Goal: Task Accomplishment & Management: Use online tool/utility

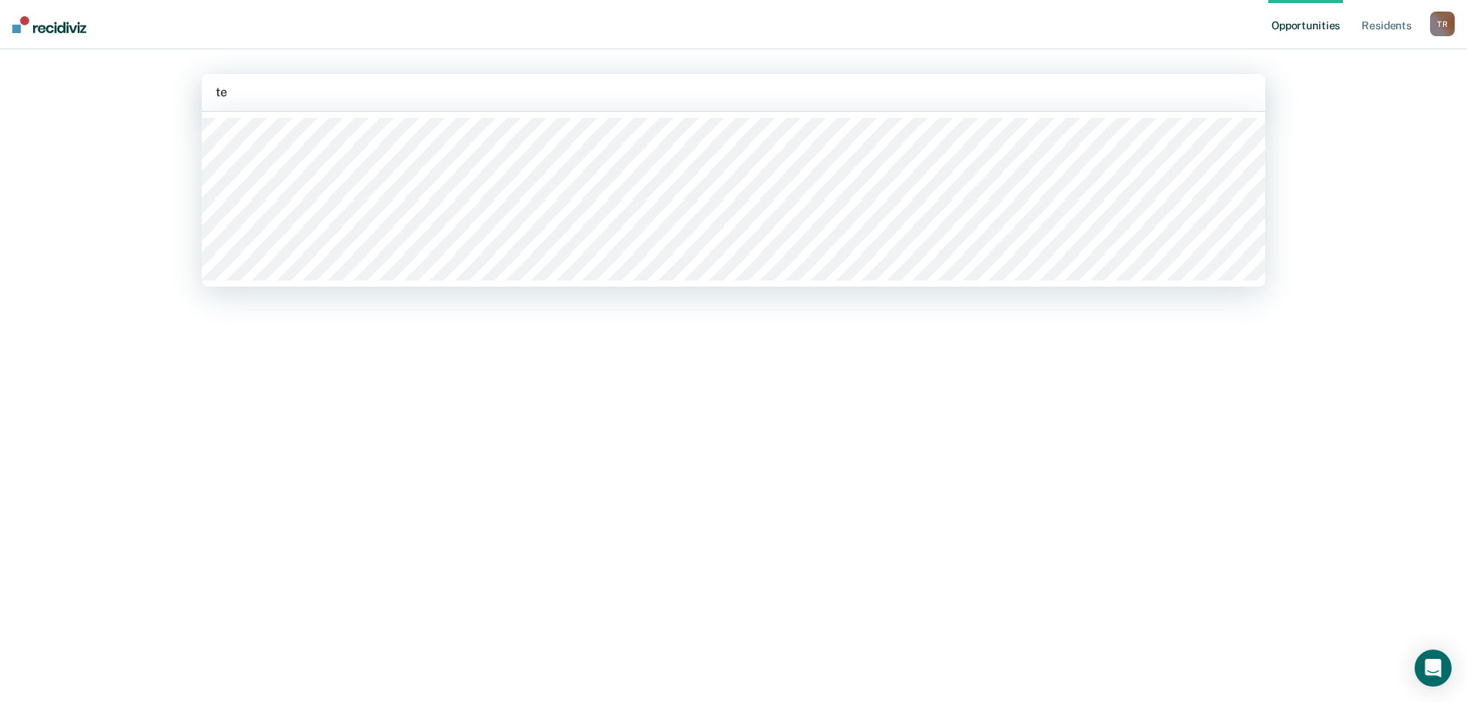
type input "tee"
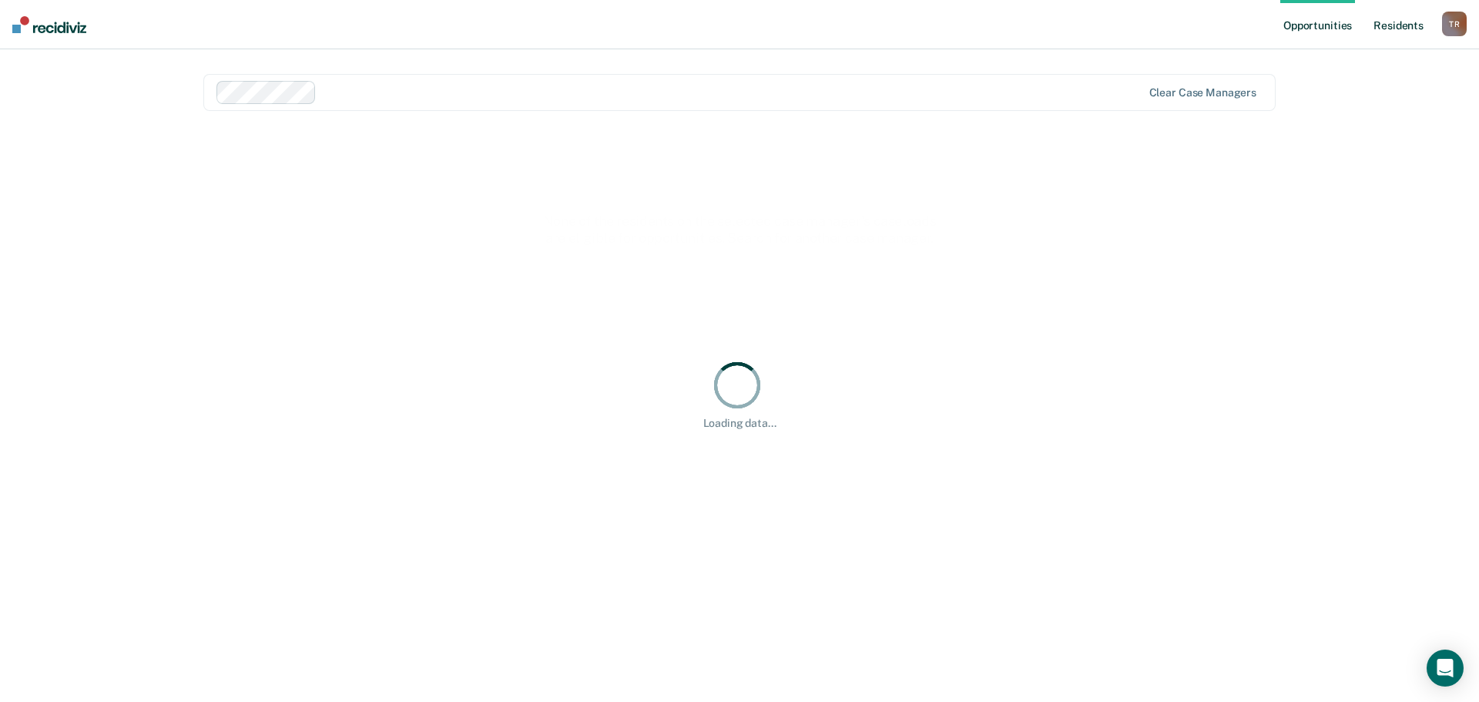
click at [1414, 28] on link "Resident s" at bounding box center [1398, 24] width 56 height 49
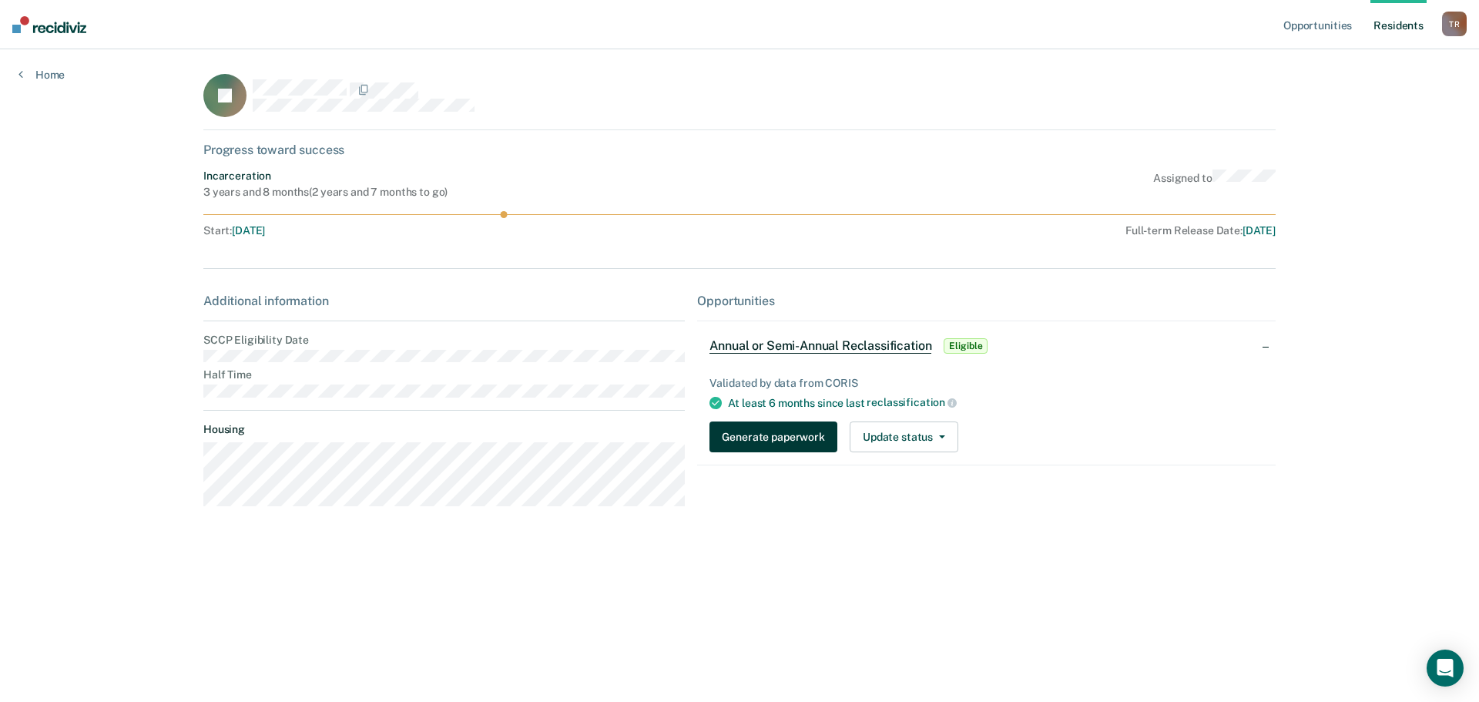
click at [800, 441] on button "Generate paperwork" at bounding box center [772, 436] width 127 height 31
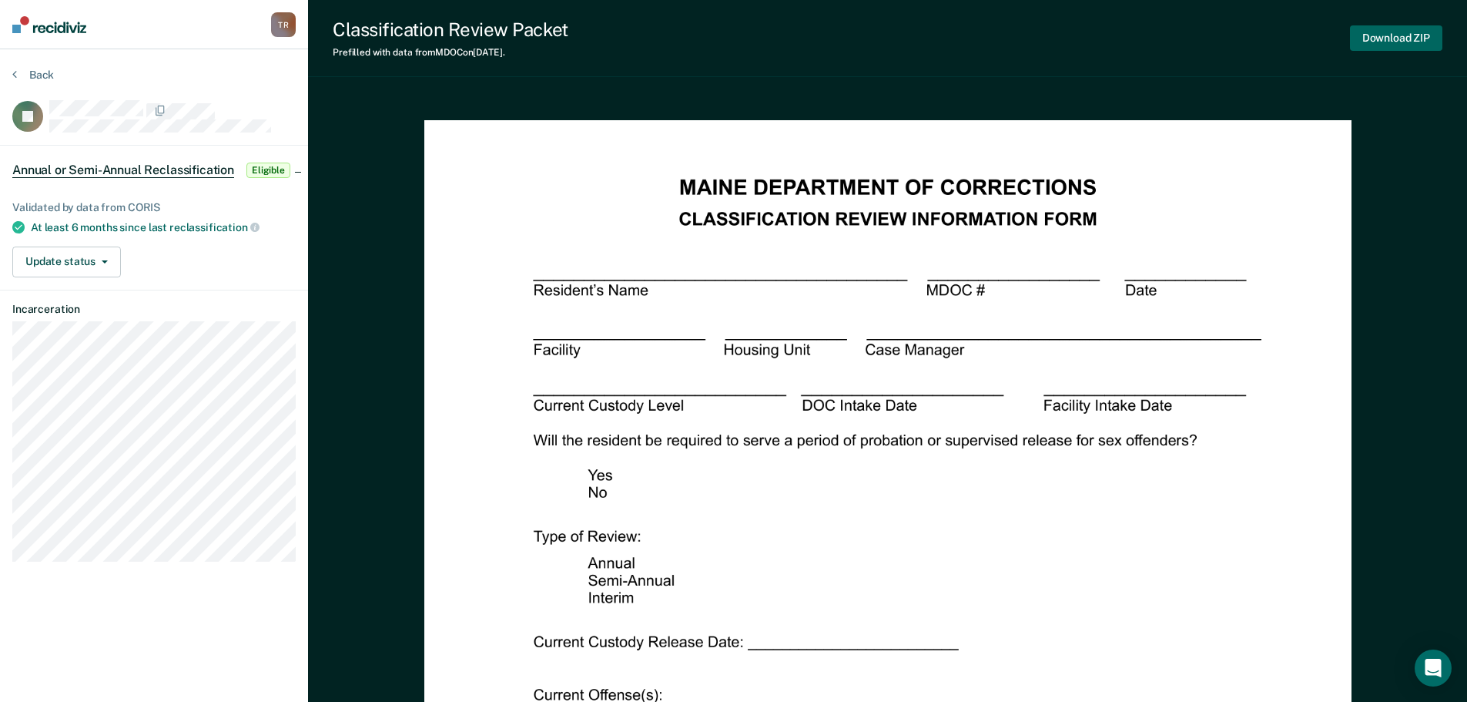
click at [1409, 28] on button "Download ZIP" at bounding box center [1396, 37] width 92 height 25
